Goal: Entertainment & Leisure: Consume media (video, audio)

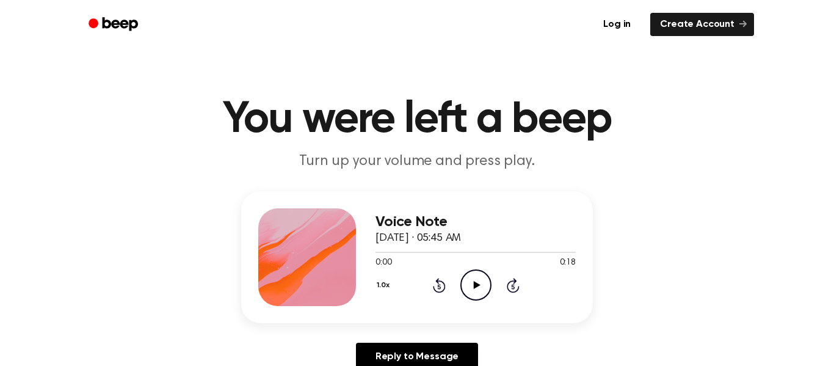
click at [488, 287] on icon "Play Audio" at bounding box center [475, 284] width 31 height 31
click at [488, 287] on icon "Pause Audio" at bounding box center [475, 284] width 31 height 31
click at [439, 289] on icon at bounding box center [438, 286] width 3 height 5
click at [482, 292] on icon "Play Audio" at bounding box center [475, 284] width 31 height 31
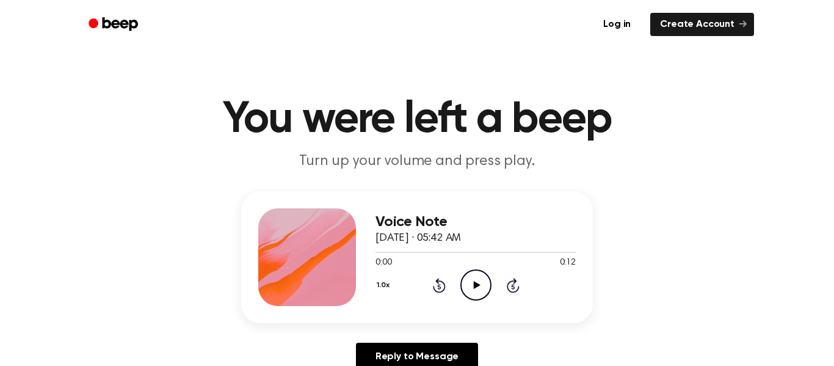
click at [475, 297] on icon "Play Audio" at bounding box center [475, 284] width 31 height 31
click at [467, 285] on icon "Play Audio" at bounding box center [475, 284] width 31 height 31
click at [438, 287] on icon "Rewind 5 seconds" at bounding box center [438, 285] width 13 height 16
click at [442, 294] on div "1.0x Rewind 5 seconds Play Audio Skip 5 seconds" at bounding box center [475, 284] width 200 height 31
click at [439, 289] on icon "Rewind 5 seconds" at bounding box center [438, 285] width 13 height 16
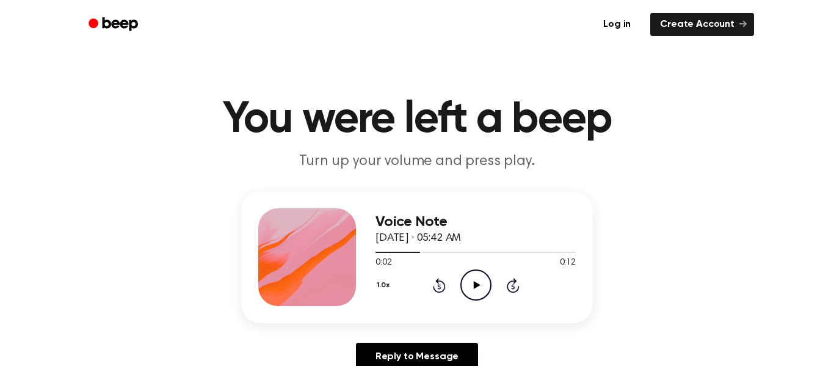
click at [443, 288] on icon at bounding box center [439, 285] width 13 height 15
click at [466, 281] on icon "Play Audio" at bounding box center [475, 284] width 31 height 31
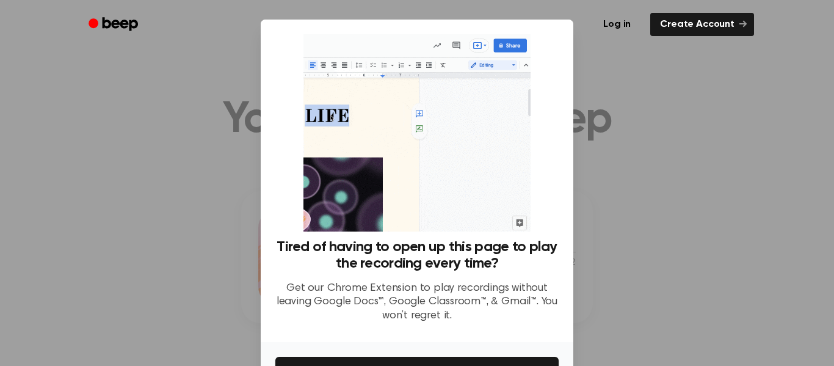
click at [682, 287] on div at bounding box center [417, 183] width 834 height 366
click at [574, 62] on div at bounding box center [417, 183] width 834 height 366
click at [539, 10] on ul "Log in Create Account" at bounding box center [456, 24] width 595 height 28
click at [710, 20] on link "Create Account" at bounding box center [702, 24] width 104 height 23
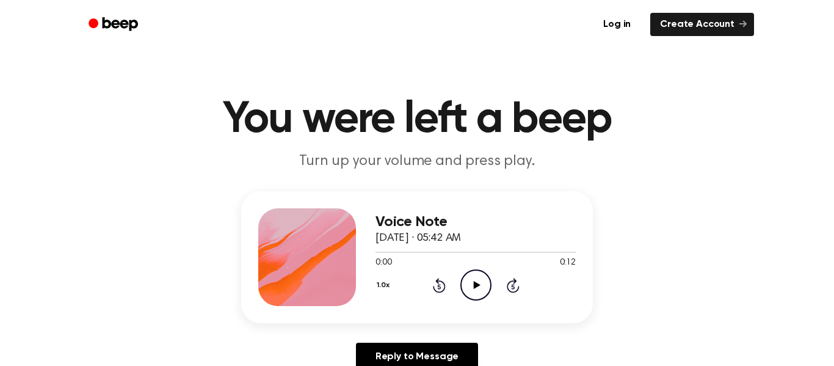
click at [483, 282] on icon "Play Audio" at bounding box center [475, 284] width 31 height 31
click at [467, 272] on circle at bounding box center [476, 285] width 30 height 30
click at [470, 276] on icon "Play Audio" at bounding box center [475, 284] width 31 height 31
click at [455, 272] on div "1.0x Rewind 5 seconds Play Audio Skip 5 seconds" at bounding box center [475, 284] width 200 height 31
click at [480, 282] on icon "Play Audio" at bounding box center [475, 284] width 31 height 31
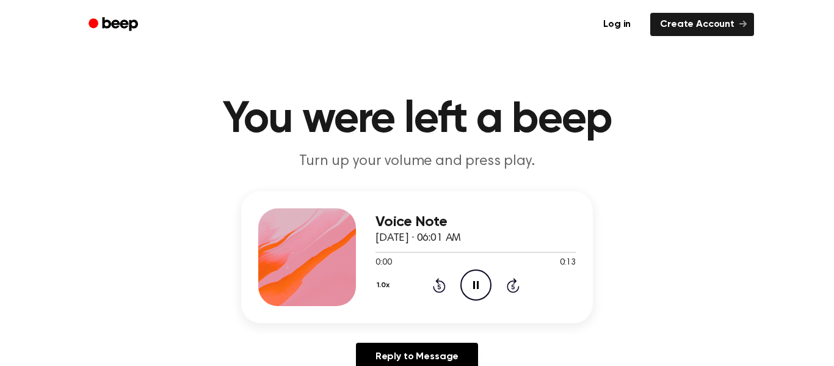
click at [480, 282] on icon "Pause Audio" at bounding box center [475, 284] width 31 height 31
click at [480, 283] on icon "Play Audio" at bounding box center [475, 284] width 31 height 31
click at [486, 300] on icon "Play Audio" at bounding box center [475, 284] width 31 height 31
click at [470, 279] on icon "Play Audio" at bounding box center [475, 284] width 31 height 31
click at [485, 278] on icon "Play Audio" at bounding box center [475, 284] width 31 height 31
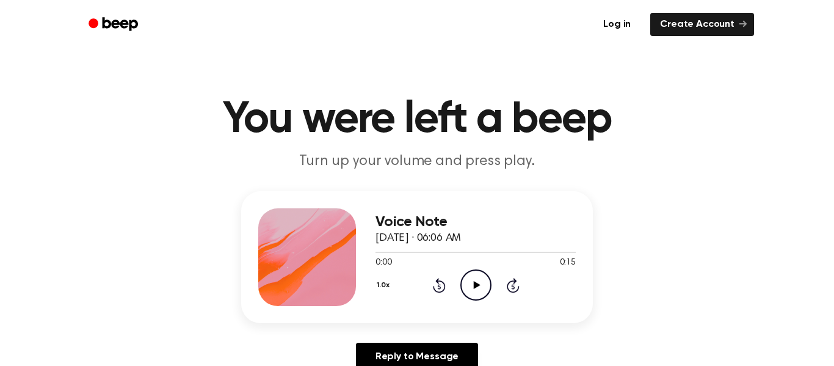
click at [477, 279] on icon "Play Audio" at bounding box center [475, 284] width 31 height 31
click at [471, 289] on icon "Play Audio" at bounding box center [475, 284] width 31 height 31
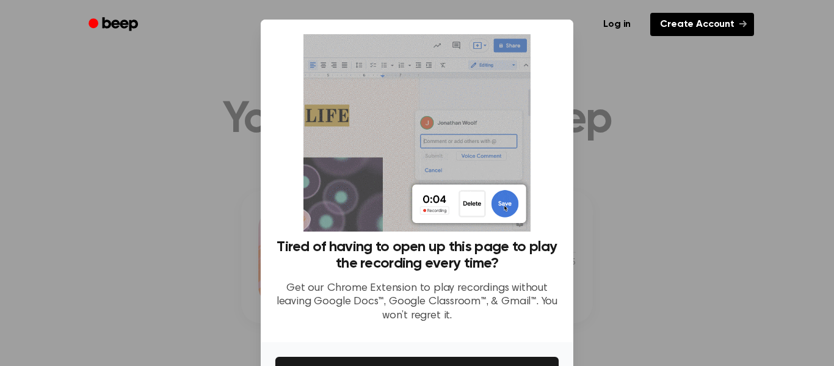
click at [675, 21] on link "Create Account" at bounding box center [702, 24] width 104 height 23
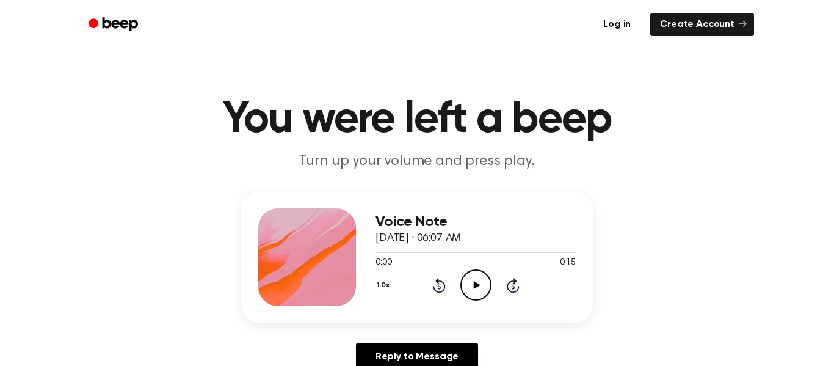
click at [474, 290] on icon "Play Audio" at bounding box center [475, 284] width 31 height 31
click at [475, 285] on icon at bounding box center [476, 285] width 7 height 8
click at [490, 278] on icon "Play Audio" at bounding box center [475, 284] width 31 height 31
click at [472, 290] on icon "Play Audio" at bounding box center [475, 284] width 31 height 31
